Goal: Task Accomplishment & Management: Use online tool/utility

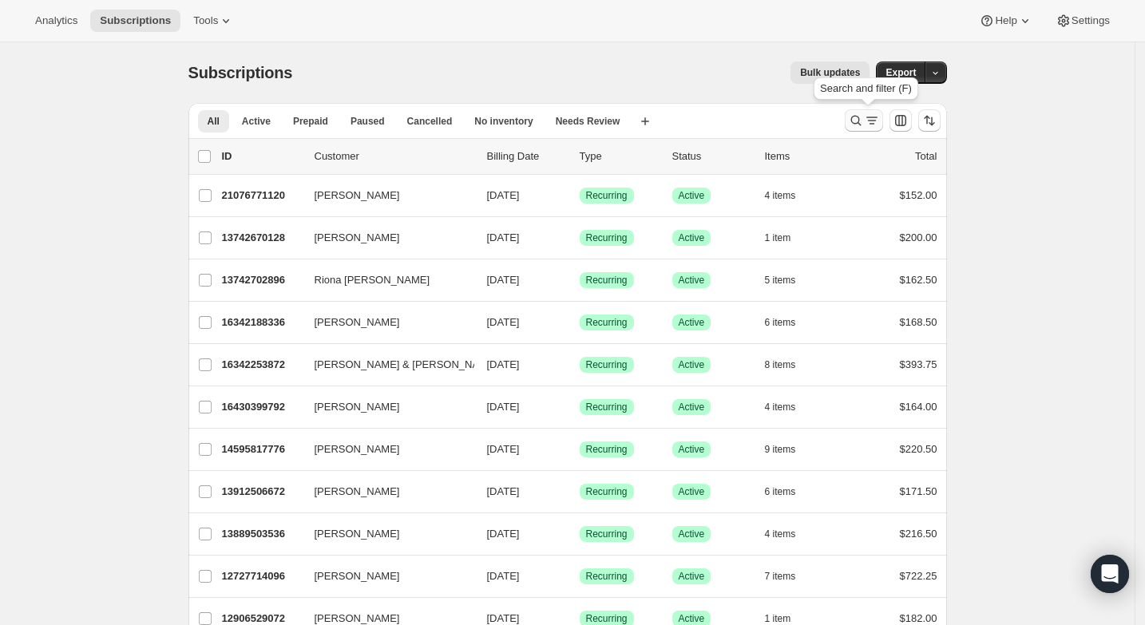
click at [869, 121] on icon "Search and filter results" at bounding box center [872, 121] width 16 height 16
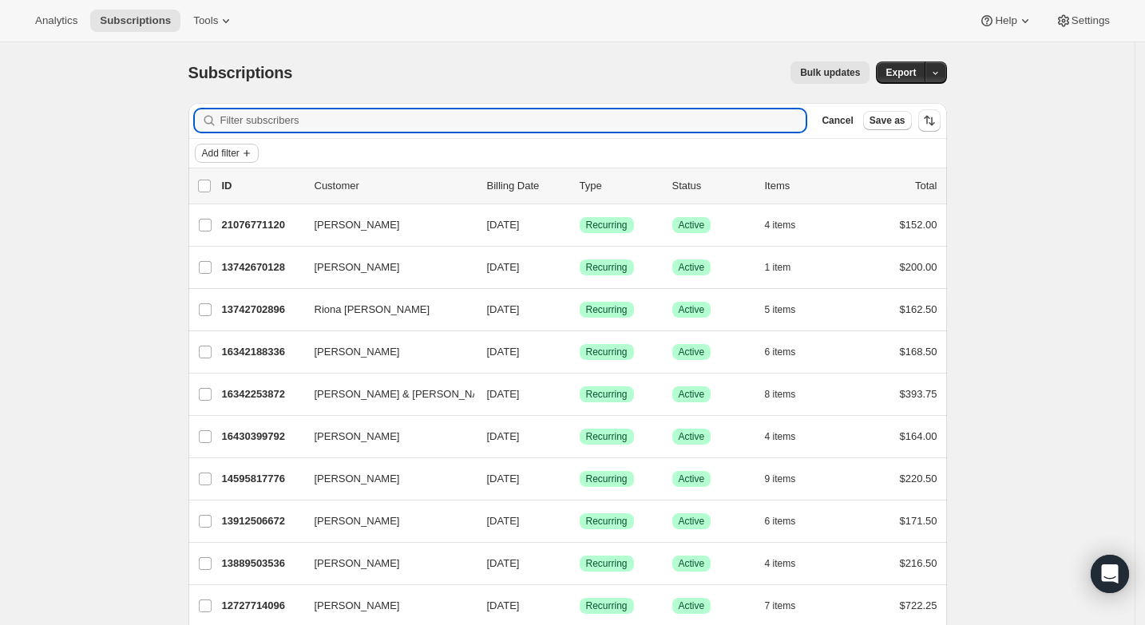
click at [253, 154] on icon "Add filter" at bounding box center [246, 153] width 13 height 13
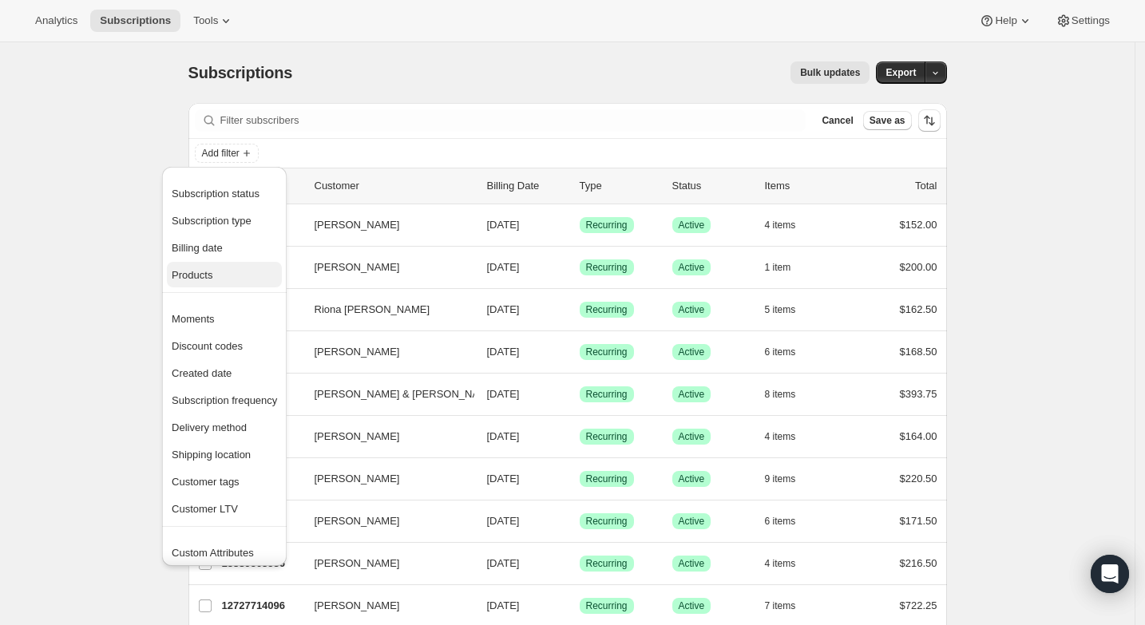
click at [235, 281] on span "Products" at bounding box center [224, 275] width 105 height 16
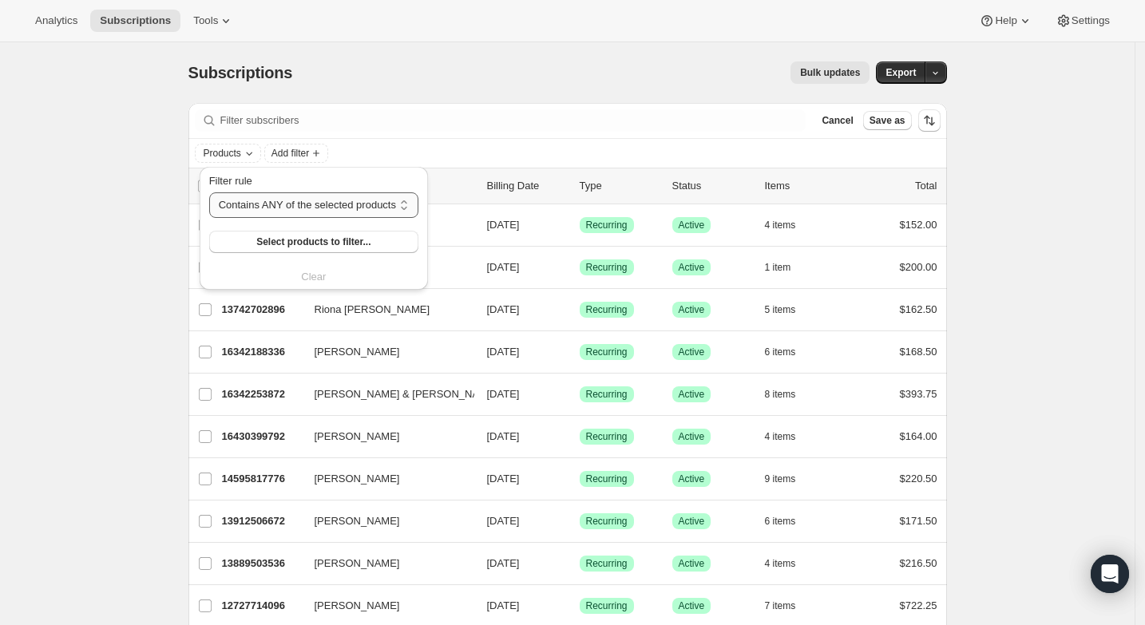
click at [302, 207] on select "Contains ANY of the selected products Contains ALL of the selected products Con…" at bounding box center [313, 205] width 209 height 26
click at [209, 192] on select "Contains ANY of the selected products Contains ALL of the selected products Con…" at bounding box center [313, 205] width 209 height 26
click at [305, 242] on span "Select products to filter..." at bounding box center [313, 241] width 114 height 13
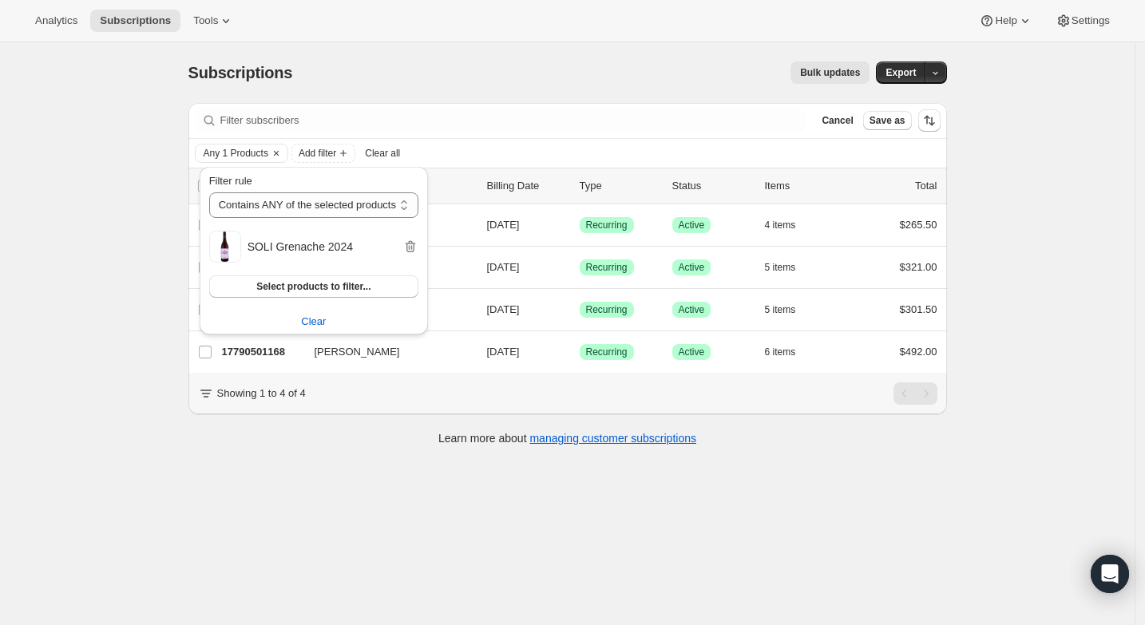
click at [141, 373] on div "Subscriptions. This page is ready Subscriptions Bulk updates More actions Bulk …" at bounding box center [567, 354] width 1134 height 625
